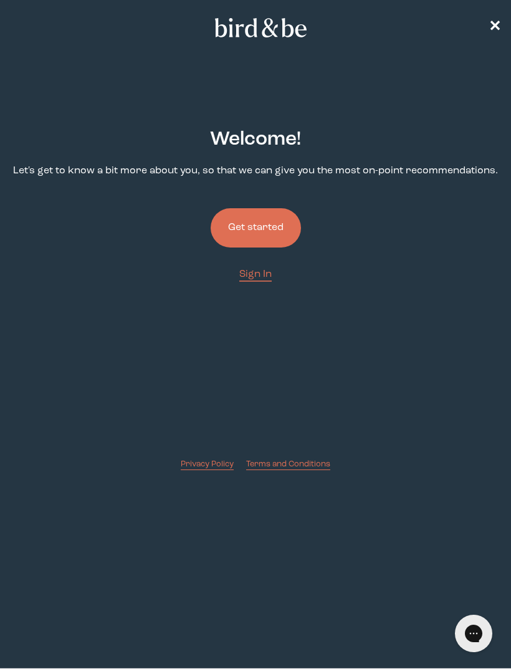
click at [254, 232] on button "Get started" at bounding box center [256, 227] width 90 height 39
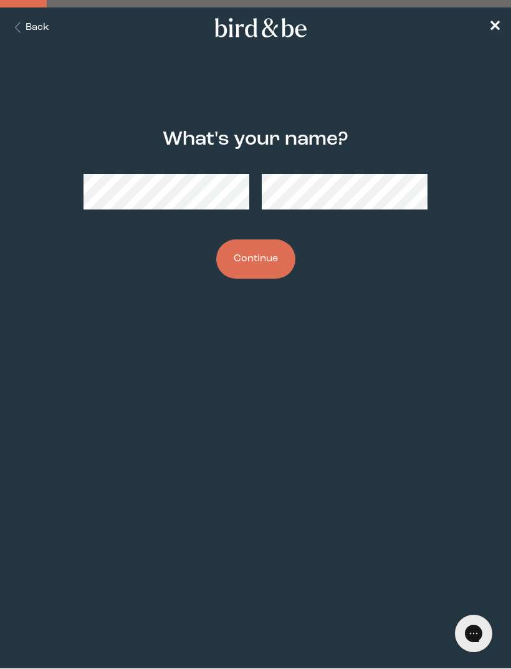
click at [256, 265] on button "Continue" at bounding box center [255, 258] width 79 height 39
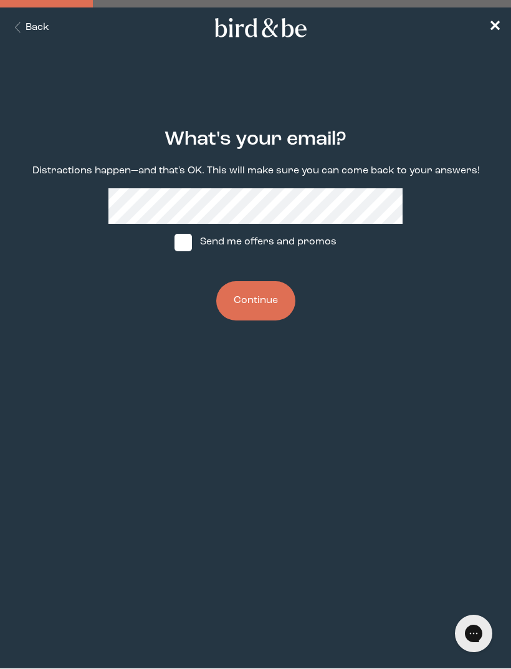
click at [187, 250] on span at bounding box center [183, 242] width 17 height 17
click at [175, 243] on input "Send me offers and promos" at bounding box center [174, 242] width 1 height 1
checkbox input "true"
click at [259, 298] on button "Continue" at bounding box center [255, 300] width 79 height 39
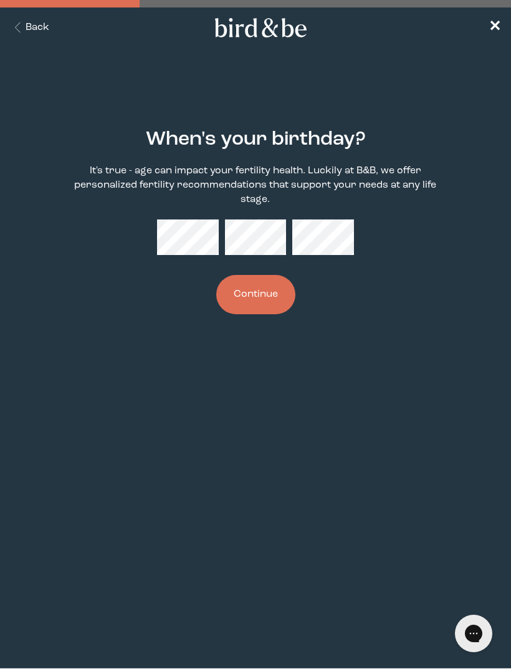
click at [265, 281] on button "Continue" at bounding box center [255, 294] width 79 height 39
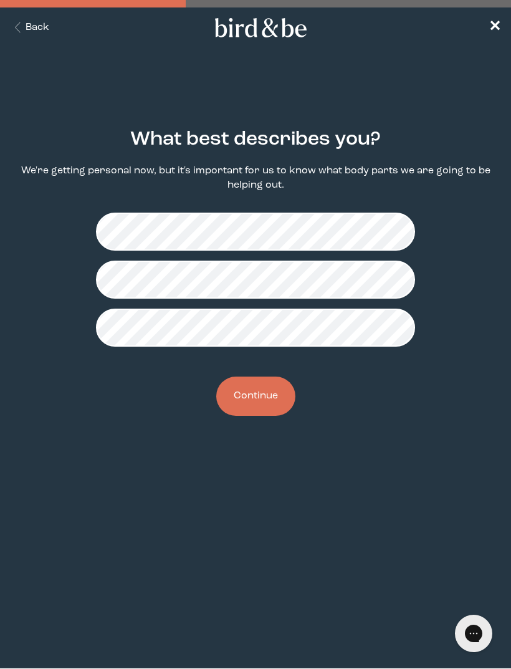
click at [263, 405] on button "Continue" at bounding box center [255, 396] width 79 height 39
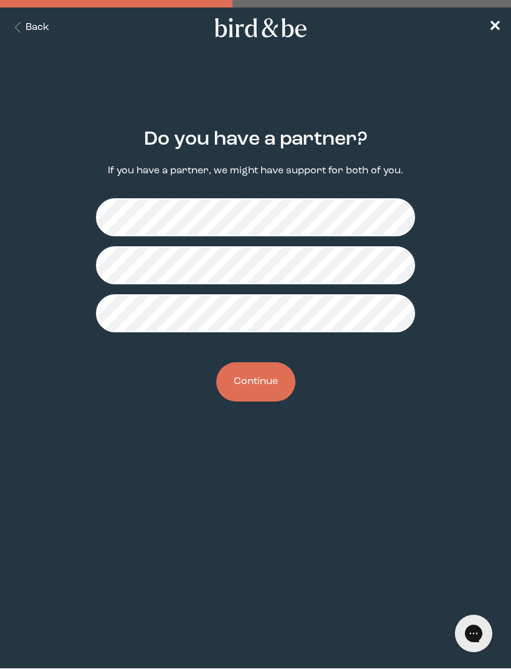
click at [251, 397] on button "Continue" at bounding box center [255, 381] width 79 height 39
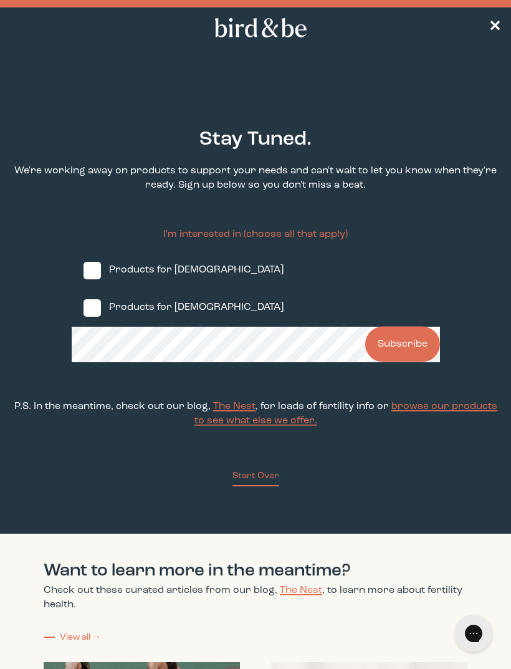
click at [94, 326] on label "Products for [DEMOGRAPHIC_DATA]" at bounding box center [256, 307] width 369 height 37
click at [84, 308] on input "Products for [DEMOGRAPHIC_DATA]" at bounding box center [83, 307] width 1 height 1
checkbox input "true"
click at [105, 276] on label "Products for [DEMOGRAPHIC_DATA]" at bounding box center [256, 270] width 369 height 37
click at [84, 271] on input "Products for [DEMOGRAPHIC_DATA]" at bounding box center [83, 270] width 1 height 1
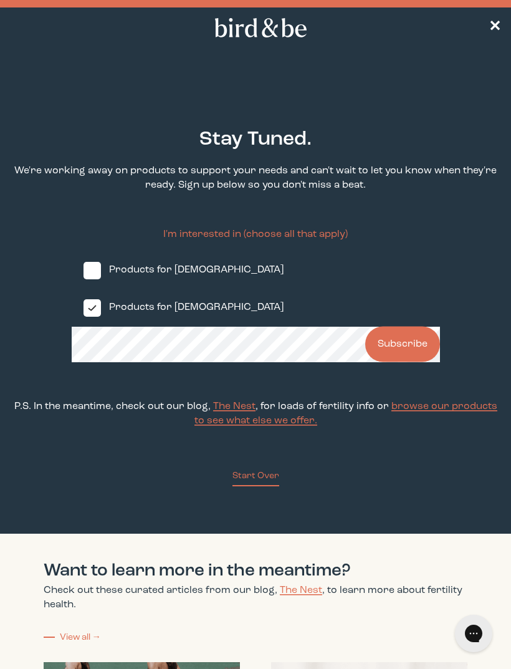
checkbox input "true"
click at [405, 354] on button "Subscribe" at bounding box center [402, 345] width 75 height 36
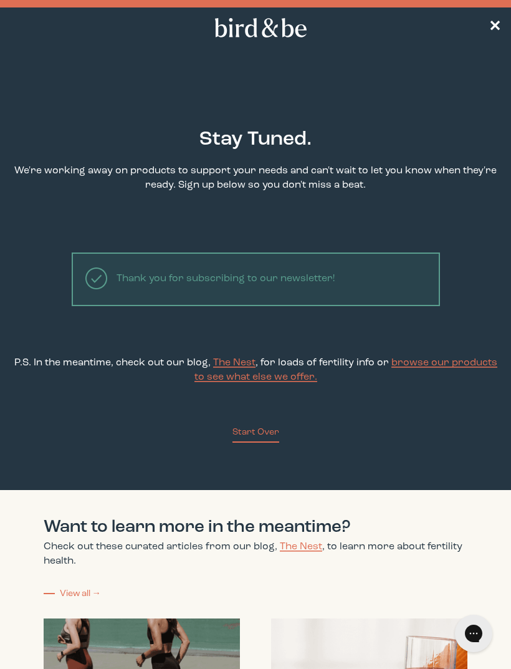
click at [265, 443] on button "Start Over" at bounding box center [256, 434] width 47 height 17
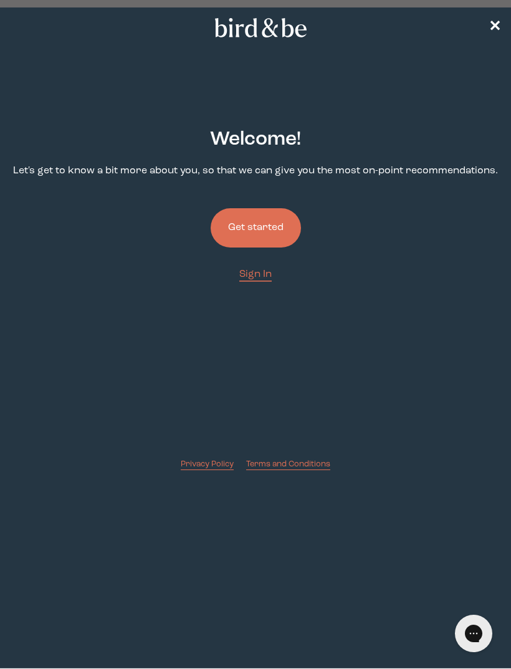
click at [249, 282] on link "Sign In" at bounding box center [255, 274] width 32 height 14
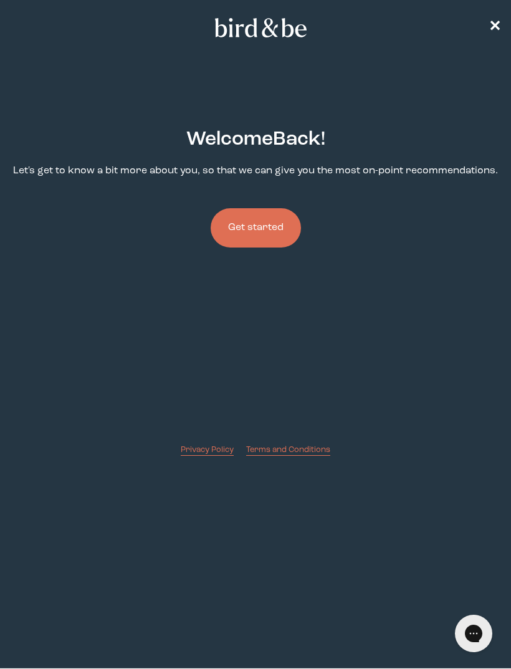
click at [274, 228] on button "Get started" at bounding box center [256, 227] width 90 height 39
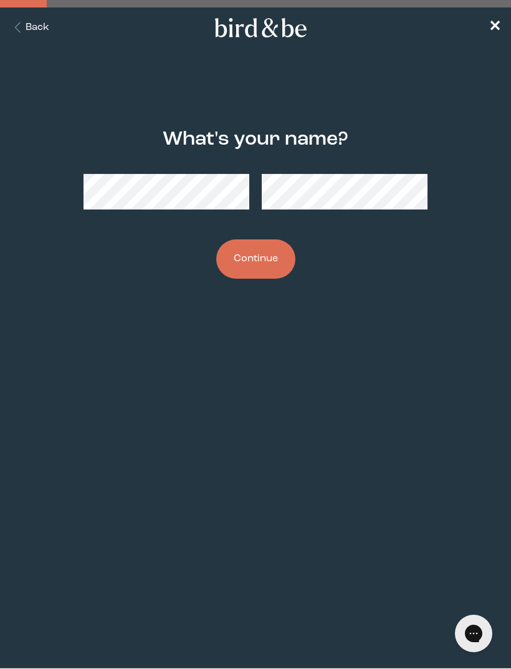
click at [274, 267] on button "Continue" at bounding box center [255, 258] width 79 height 39
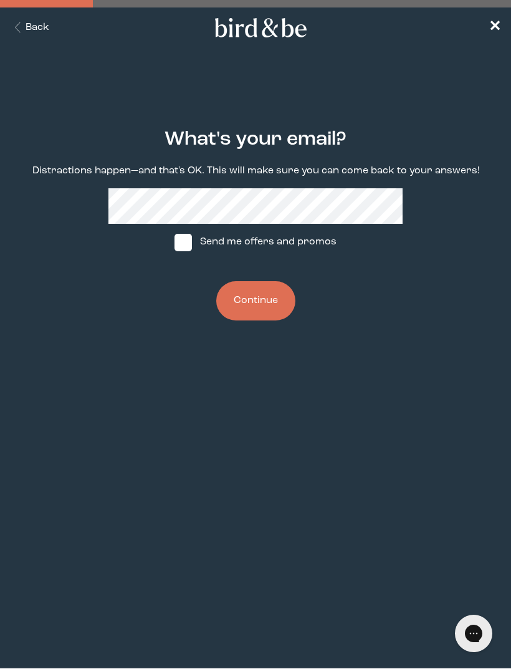
click at [279, 244] on label "Send me offers and promos" at bounding box center [256, 242] width 186 height 37
click at [175, 243] on input "Send me offers and promos" at bounding box center [174, 242] width 1 height 1
checkbox input "true"
click at [258, 301] on button "Continue" at bounding box center [255, 300] width 79 height 39
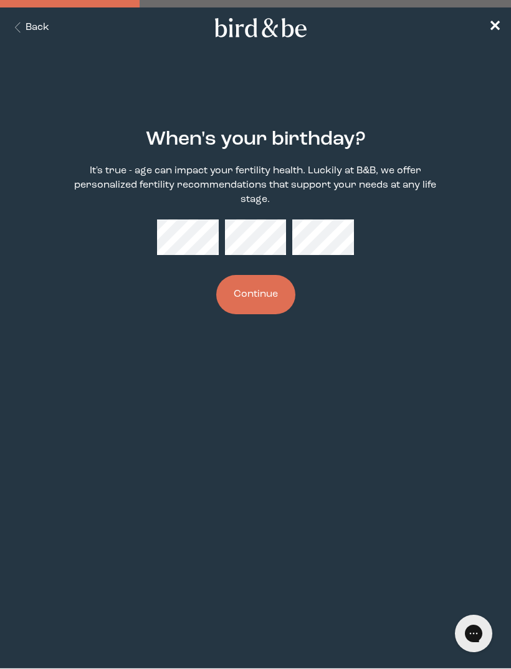
click at [267, 292] on button "Continue" at bounding box center [255, 294] width 79 height 39
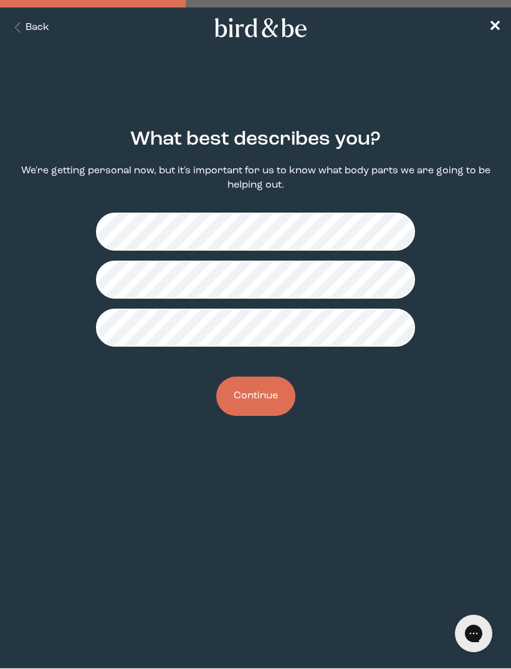
click at [271, 398] on button "Continue" at bounding box center [255, 396] width 79 height 39
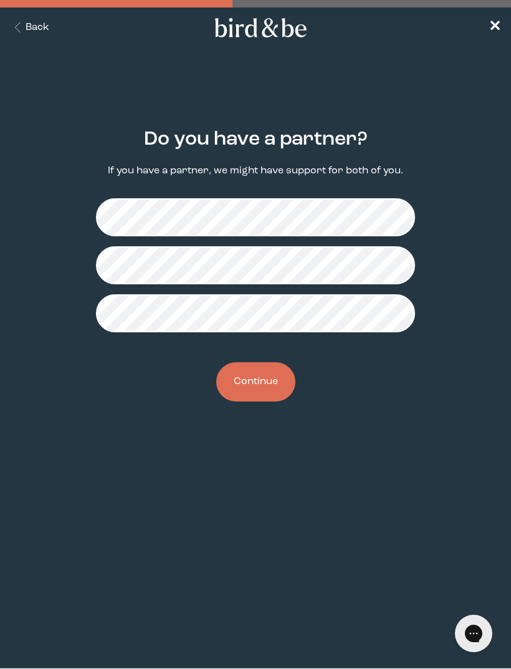
click at [275, 385] on button "Continue" at bounding box center [255, 381] width 79 height 39
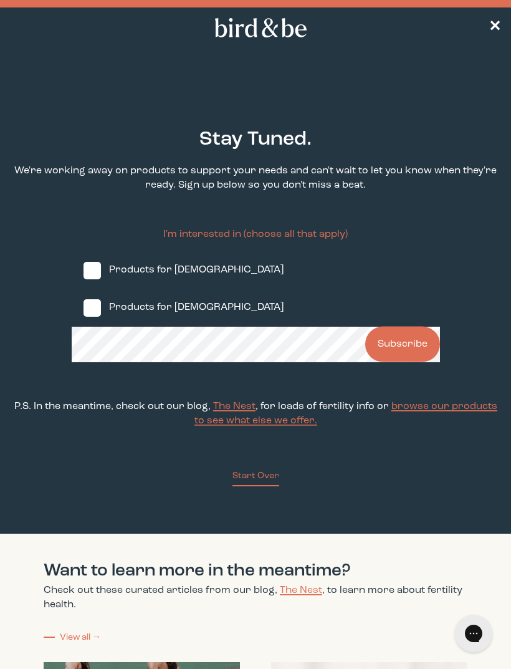
click at [485, 36] on nav "✕" at bounding box center [255, 27] width 511 height 40
click at [493, 37] on nav "✕" at bounding box center [255, 27] width 511 height 40
click at [491, 37] on nav "✕" at bounding box center [255, 27] width 511 height 40
click at [490, 35] on nav "✕" at bounding box center [255, 27] width 511 height 40
click at [494, 34] on nav "✕" at bounding box center [255, 27] width 511 height 40
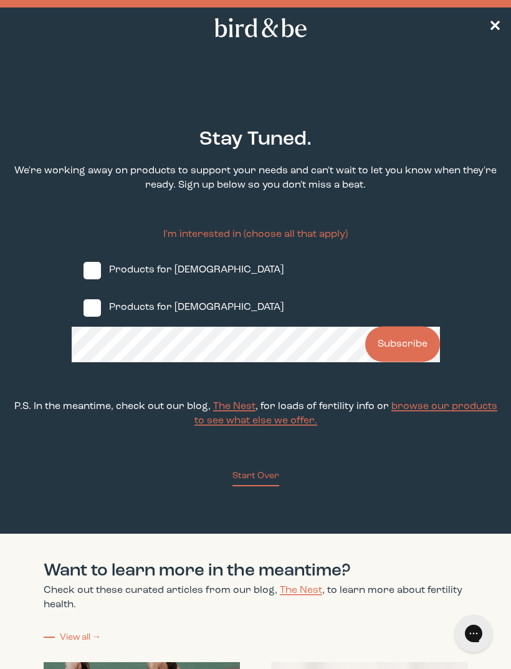
click at [494, 37] on link "✕" at bounding box center [495, 28] width 12 height 22
click at [494, 33] on span "✕" at bounding box center [495, 27] width 12 height 15
